Goal: Task Accomplishment & Management: Use online tool/utility

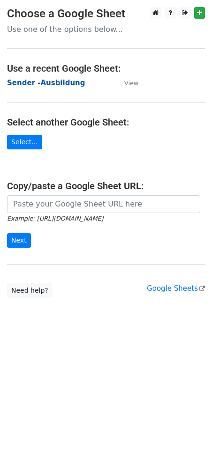
click at [50, 82] on strong "Sender -Ausbildung" at bounding box center [46, 83] width 78 height 8
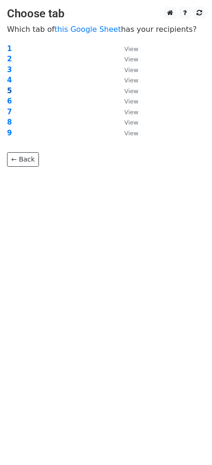
click at [7, 89] on strong "5" at bounding box center [9, 91] width 5 height 8
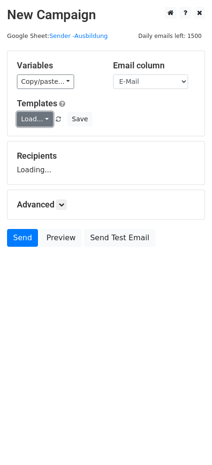
click at [28, 116] on link "Load..." at bounding box center [35, 119] width 36 height 15
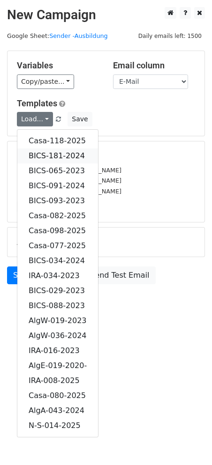
click at [54, 150] on link "BICS-181-2024" at bounding box center [57, 155] width 81 height 15
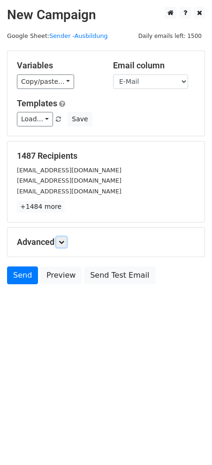
drag, startPoint x: 61, startPoint y: 241, endPoint x: 69, endPoint y: 241, distance: 8.0
click at [61, 241] on icon at bounding box center [62, 242] width 6 height 6
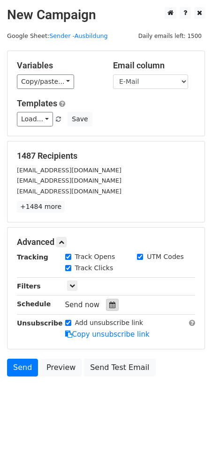
click at [111, 302] on div at bounding box center [112, 305] width 13 height 12
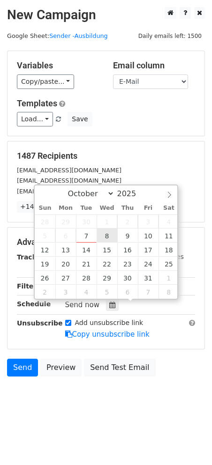
type input "2025-10-08 12:00"
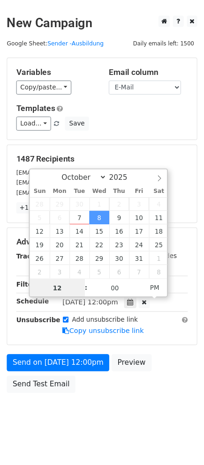
scroll to position [0, 0]
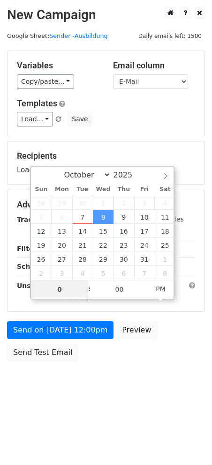
type input "08"
type input "2025-10-08 08:00"
click at [163, 287] on span "PM" at bounding box center [161, 289] width 26 height 19
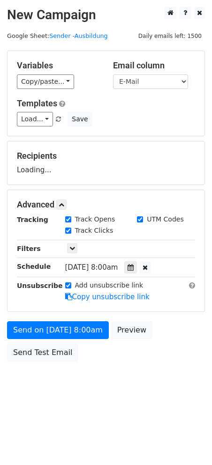
click at [139, 407] on html "New Campaign Daily emails left: 1500 Google Sheet: Sender -Ausbildung Variables…" at bounding box center [106, 232] width 212 height 465
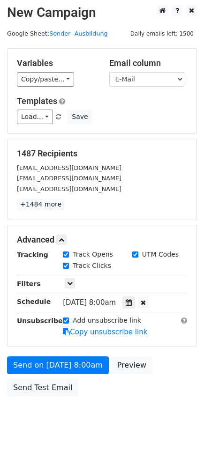
scroll to position [0, 0]
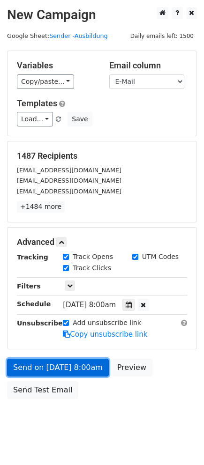
click at [59, 365] on link "Send on Oct 8 at 8:00am" at bounding box center [58, 368] width 102 height 18
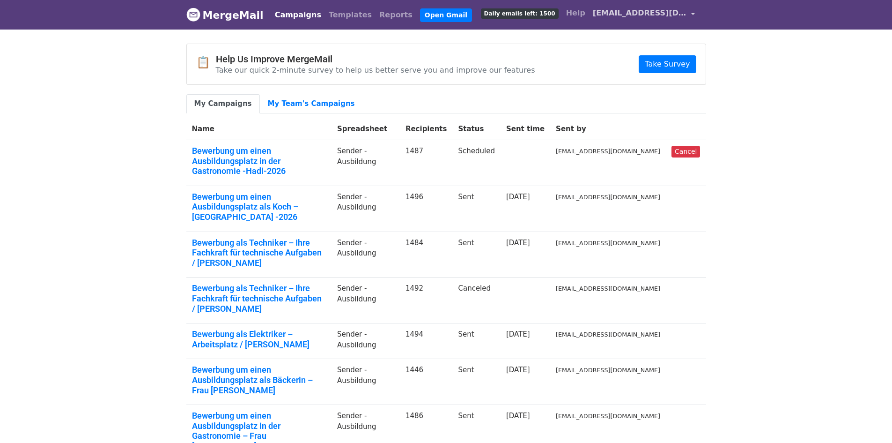
click at [686, 13] on span "[EMAIL_ADDRESS][DOMAIN_NAME]" at bounding box center [640, 12] width 94 height 11
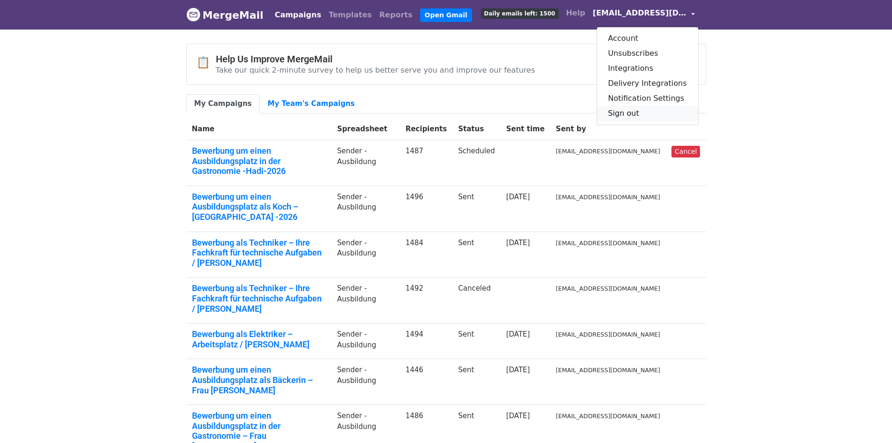
click at [653, 115] on link "Sign out" at bounding box center [647, 113] width 101 height 15
